Goal: Check status: Check status

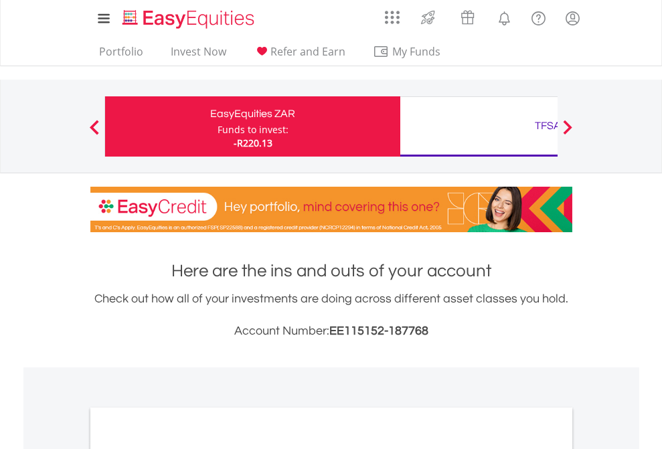
click at [218, 127] on div "Funds to invest:" at bounding box center [253, 129] width 71 height 13
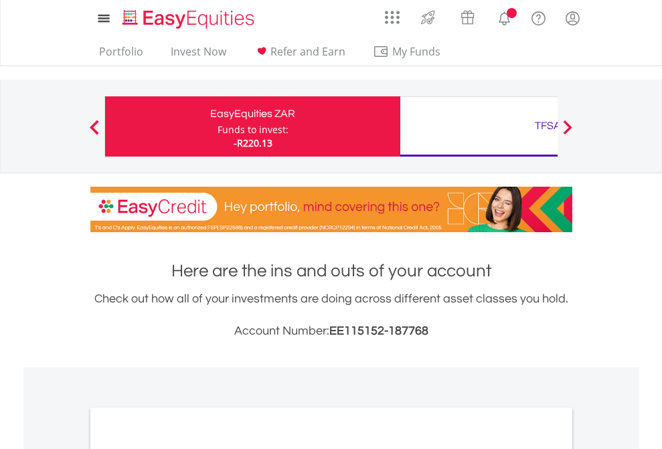
scroll to position [805, 0]
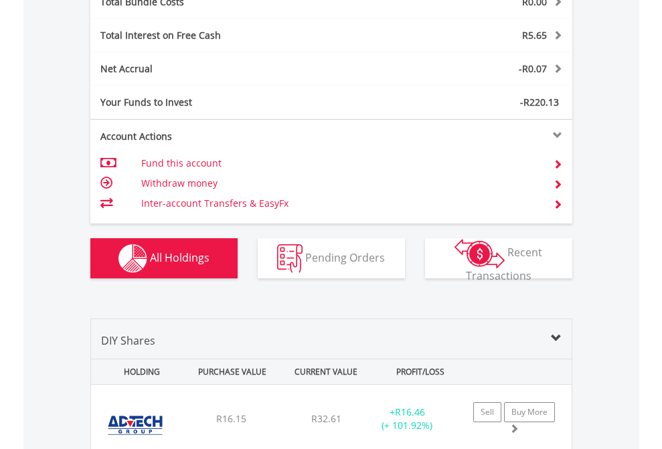
scroll to position [1570, 0]
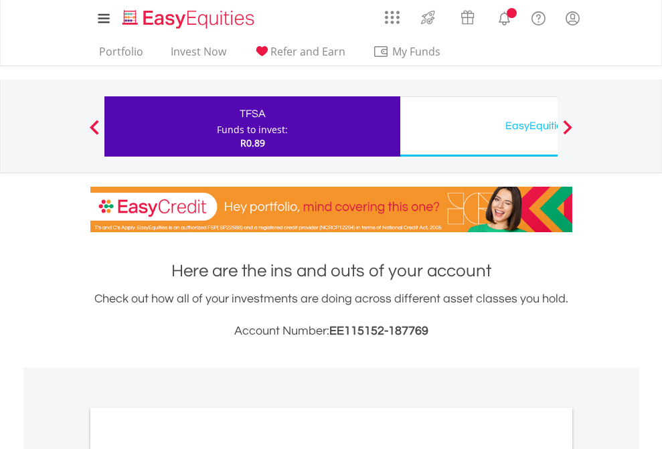
scroll to position [805, 0]
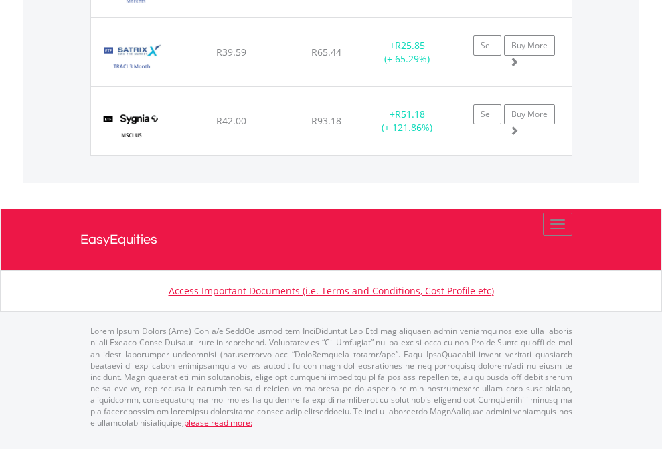
scroll to position [96, 0]
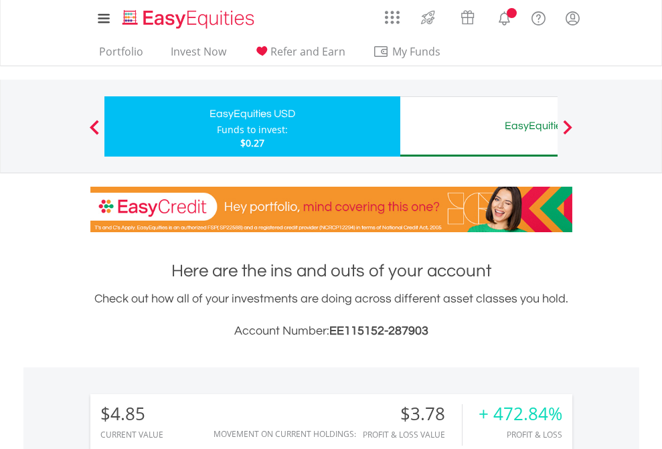
scroll to position [129, 210]
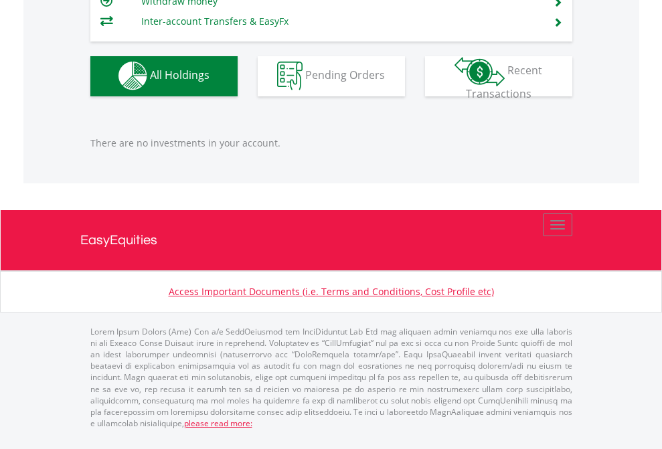
scroll to position [129, 210]
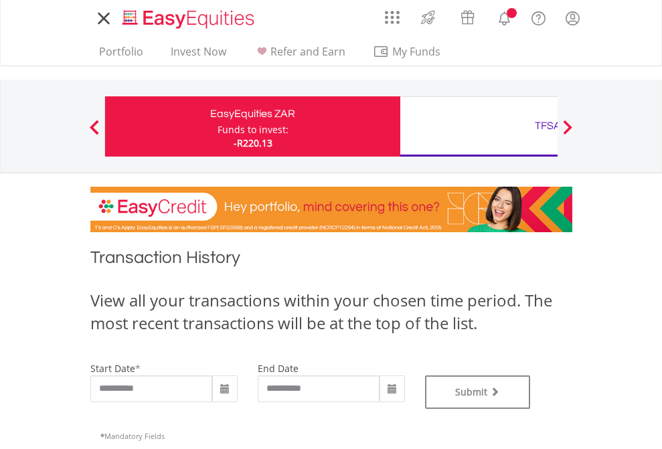
type input "**********"
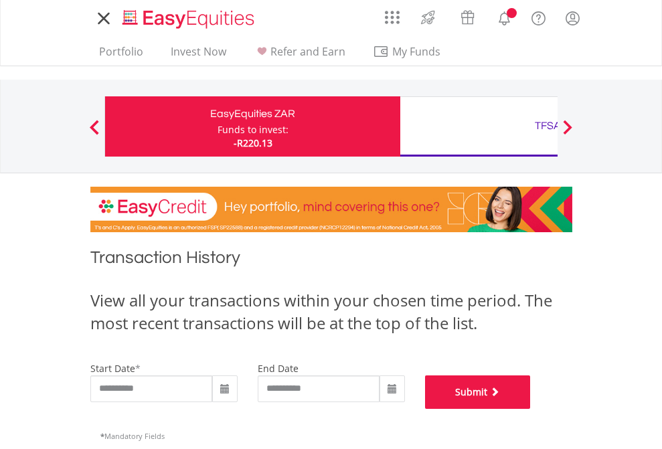
click at [531, 409] on button "Submit" at bounding box center [478, 392] width 106 height 33
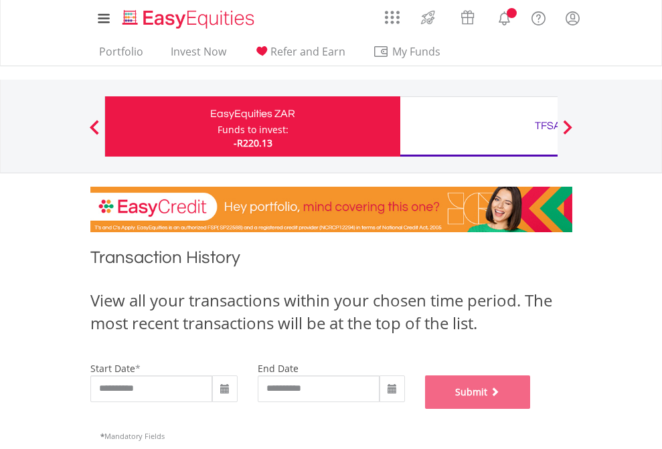
scroll to position [543, 0]
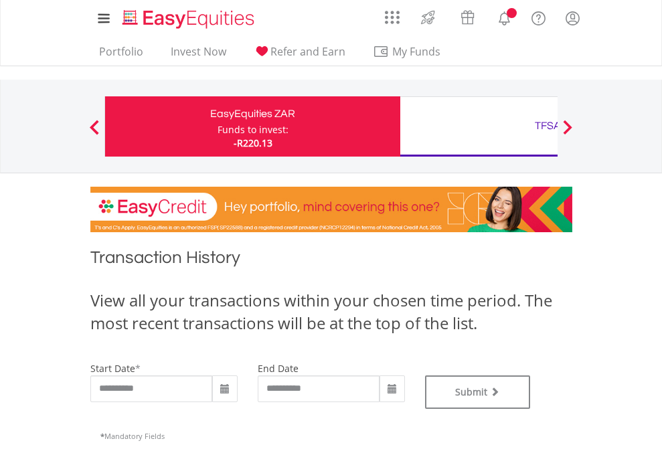
click at [479, 127] on div "TFSA" at bounding box center [547, 126] width 279 height 19
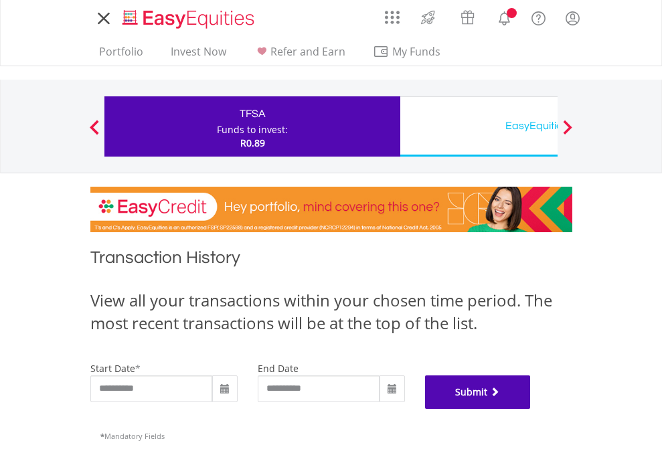
click at [531, 409] on button "Submit" at bounding box center [478, 392] width 106 height 33
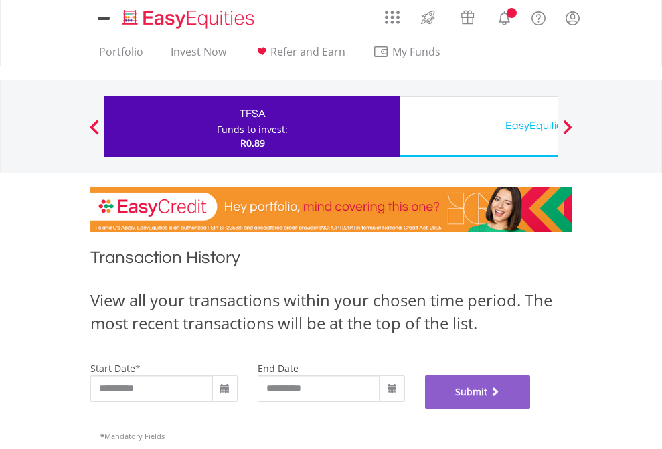
scroll to position [543, 0]
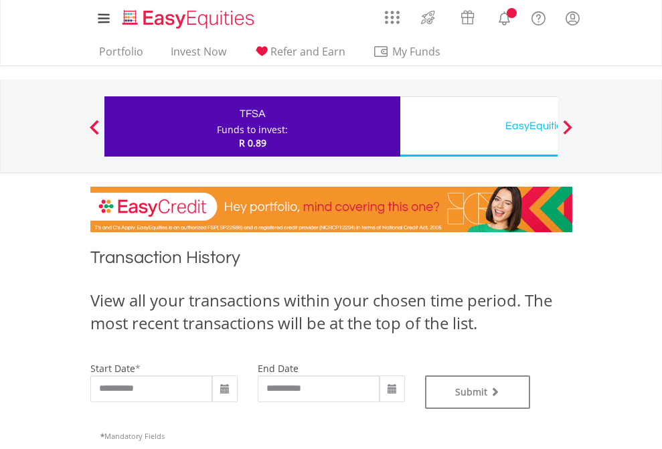
click at [479, 127] on div "EasyEquities USD" at bounding box center [547, 126] width 279 height 19
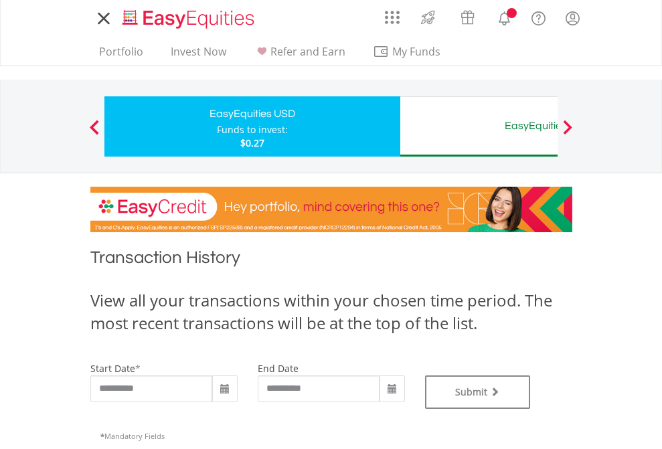
type input "**********"
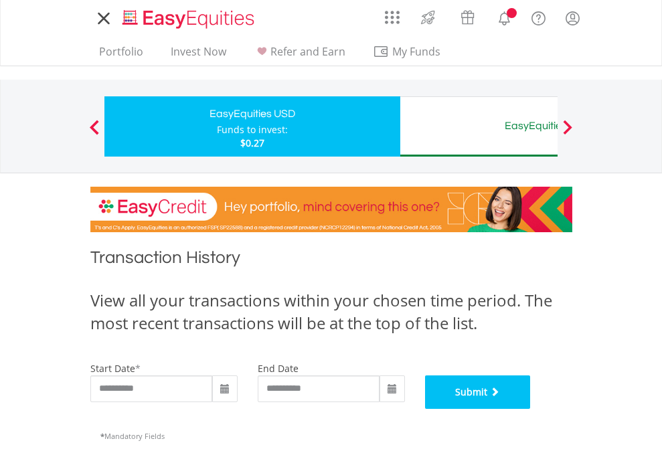
click at [531, 409] on button "Submit" at bounding box center [478, 392] width 106 height 33
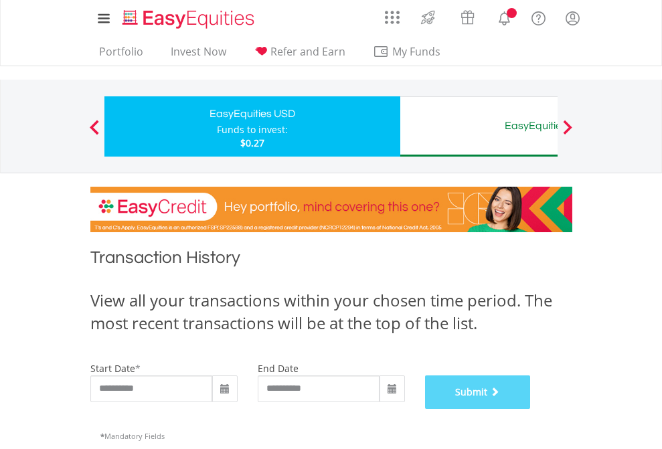
scroll to position [543, 0]
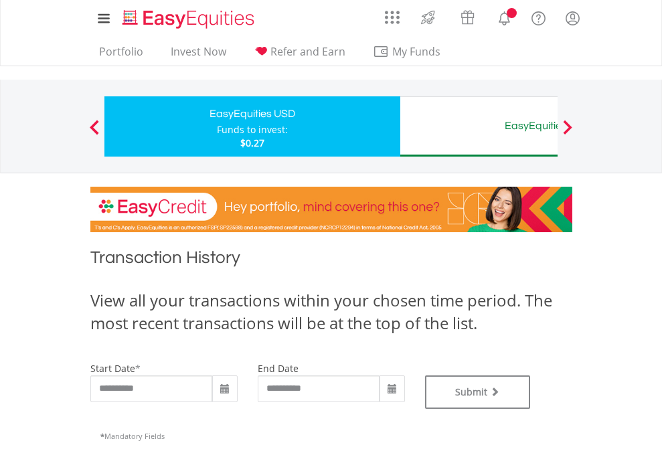
click at [479, 127] on div "EasyEquities AUD" at bounding box center [547, 126] width 279 height 19
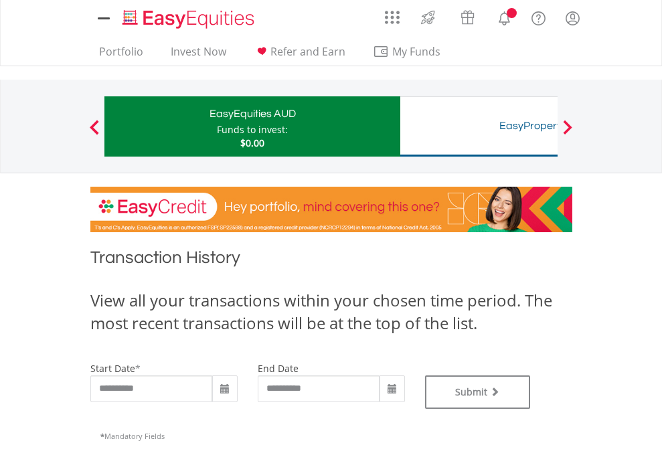
type input "**********"
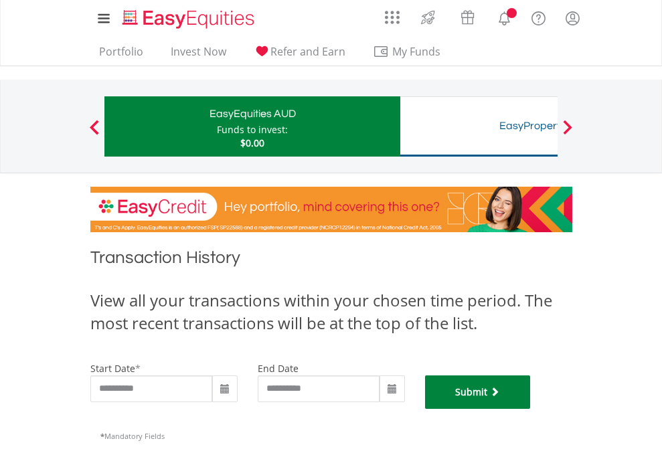
click at [531, 409] on button "Submit" at bounding box center [478, 392] width 106 height 33
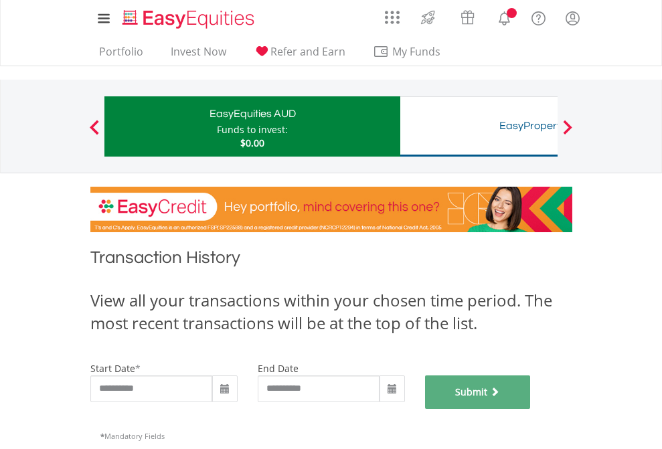
scroll to position [543, 0]
